Goal: Transaction & Acquisition: Purchase product/service

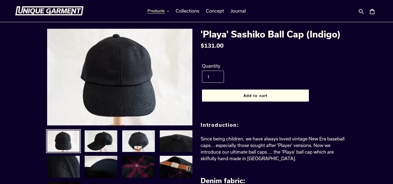
click at [166, 10] on button "Products" at bounding box center [158, 11] width 27 height 8
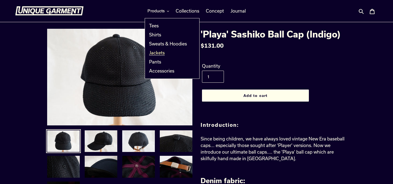
click at [160, 52] on span "Jackets" at bounding box center [157, 52] width 16 height 5
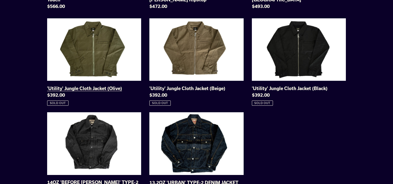
scroll to position [135, 0]
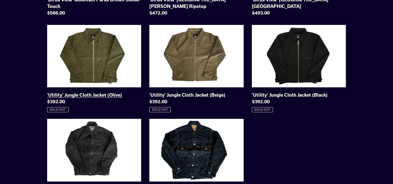
click at [93, 72] on link "'Utility' Jungle Cloth Jacket (Olive)" at bounding box center [94, 69] width 94 height 88
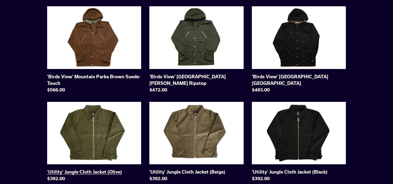
scroll to position [0, 0]
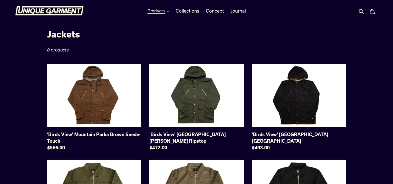
click at [165, 11] on button "Products" at bounding box center [158, 11] width 27 height 8
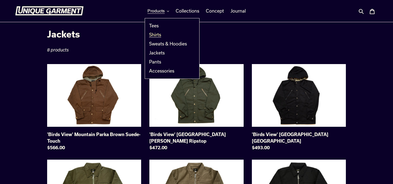
click at [157, 33] on span "Shirts" at bounding box center [155, 34] width 12 height 5
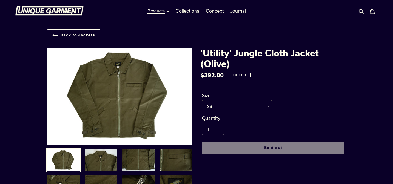
click at [268, 106] on select "36 38 40 42 44" at bounding box center [237, 106] width 70 height 12
select select "44"
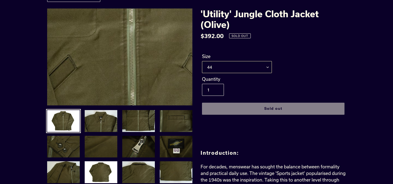
scroll to position [83, 0]
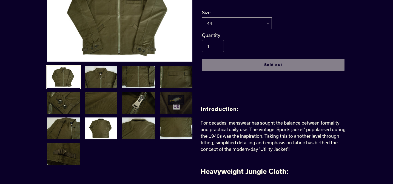
click at [172, 104] on img at bounding box center [176, 103] width 34 height 23
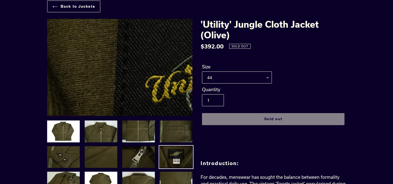
scroll to position [38, 0]
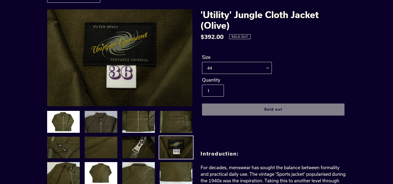
click at [100, 126] on img at bounding box center [101, 122] width 34 height 23
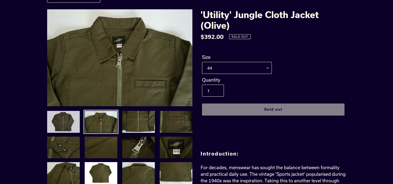
click at [67, 122] on img at bounding box center [64, 122] width 34 height 23
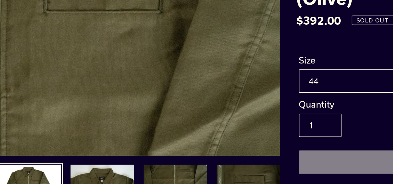
click at [145, 54] on img at bounding box center [48, 68] width 562 height 375
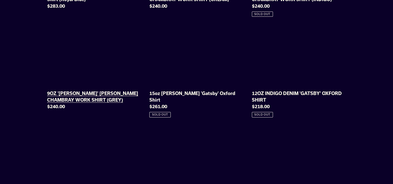
scroll to position [239, 0]
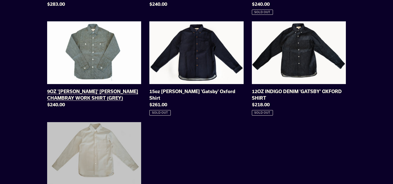
click at [85, 73] on link "9OZ '[PERSON_NAME]' [PERSON_NAME] CHAMBRAY WORK SHIRT (GREY)" at bounding box center [94, 65] width 94 height 89
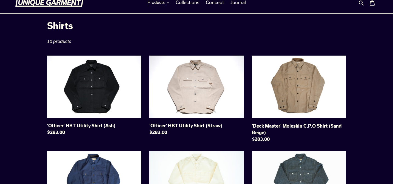
scroll to position [0, 0]
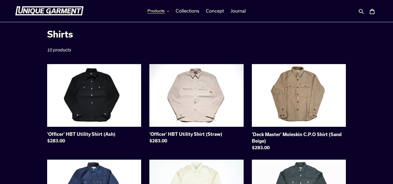
click at [165, 12] on button "Products" at bounding box center [158, 11] width 27 height 8
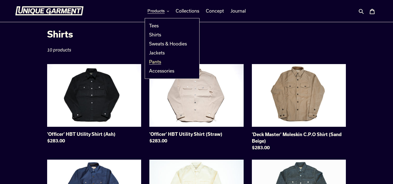
click at [159, 62] on span "Pants" at bounding box center [155, 61] width 12 height 5
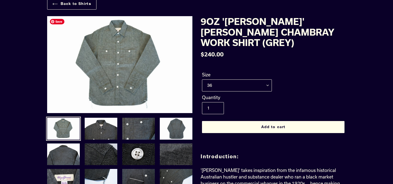
scroll to position [31, 0]
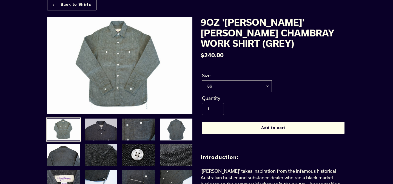
click at [97, 125] on img at bounding box center [101, 129] width 34 height 23
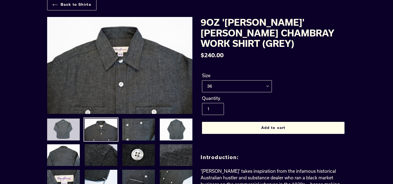
click at [60, 132] on img at bounding box center [64, 129] width 34 height 23
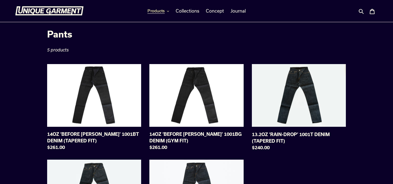
click at [165, 13] on button "Products" at bounding box center [158, 11] width 27 height 8
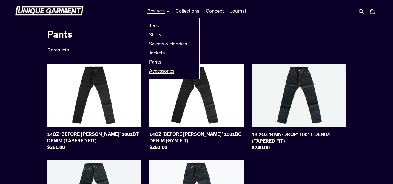
click at [160, 72] on span "Accessories" at bounding box center [161, 70] width 25 height 5
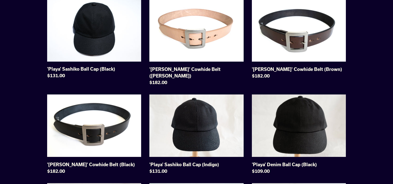
scroll to position [42, 0]
